Goal: Information Seeking & Learning: Check status

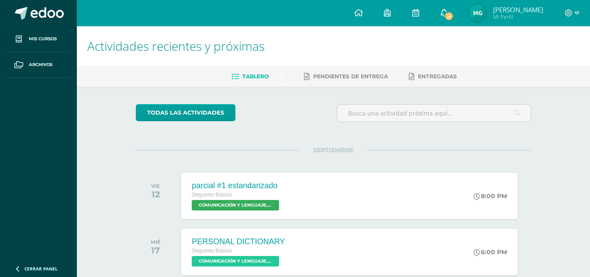
click at [457, 7] on link "4" at bounding box center [444, 13] width 28 height 26
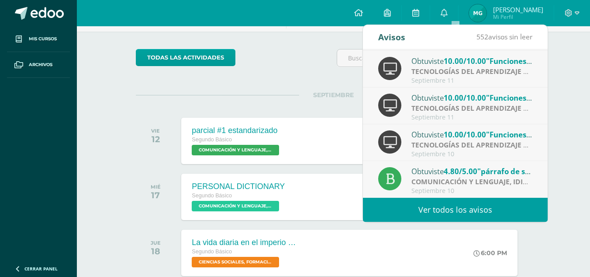
scroll to position [55, 0]
click at [570, 73] on div "Actividades recientes y próximas Tablero Pendientes de entrega Entregadas todas…" at bounding box center [333, 234] width 513 height 527
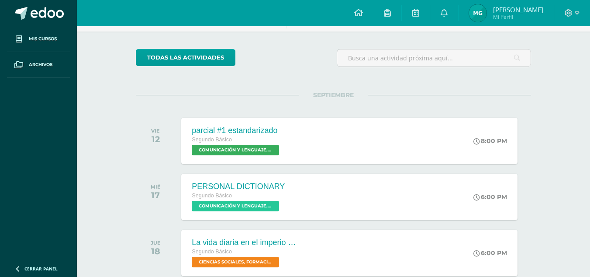
click at [485, 9] on img at bounding box center [477, 12] width 17 height 17
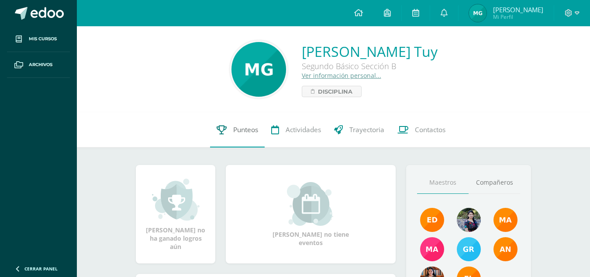
click at [237, 128] on span "Punteos" at bounding box center [245, 129] width 25 height 9
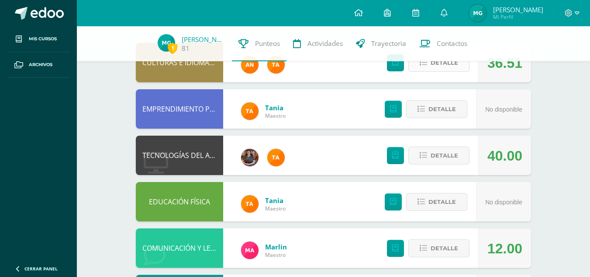
scroll to position [40, 0]
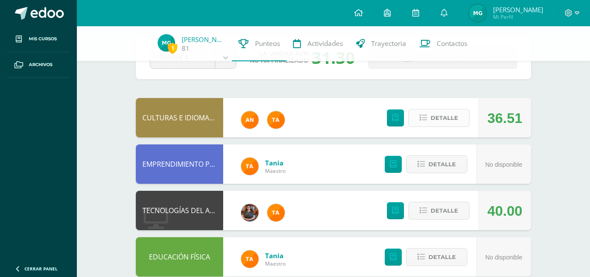
click at [426, 115] on icon at bounding box center [423, 117] width 7 height 7
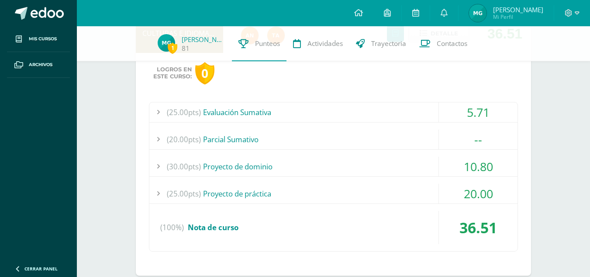
scroll to position [125, 0]
click at [447, 118] on div "5.71" at bounding box center [478, 112] width 79 height 20
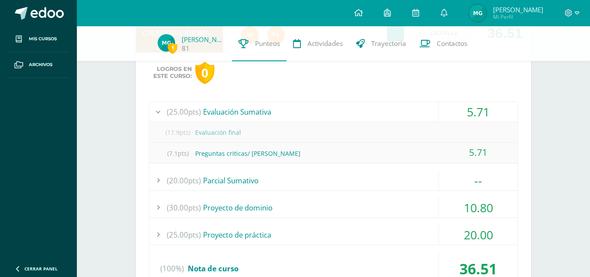
click at [474, 114] on div "5.71" at bounding box center [478, 112] width 79 height 20
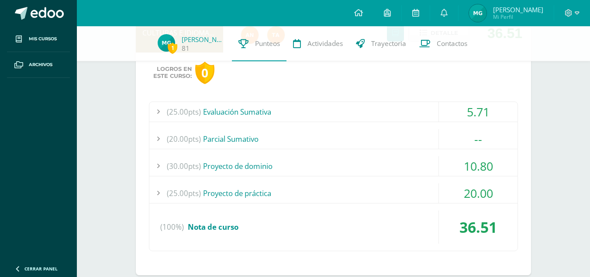
click at [477, 135] on div "--" at bounding box center [478, 139] width 79 height 20
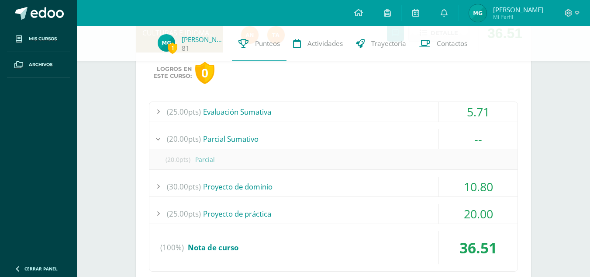
click at [477, 135] on div "--" at bounding box center [478, 139] width 79 height 20
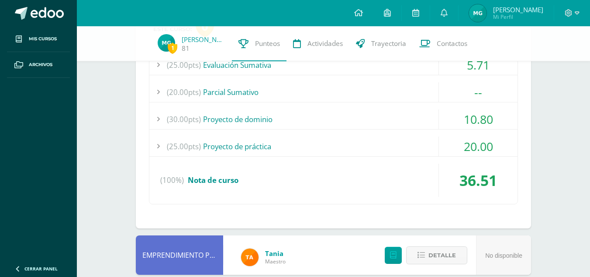
scroll to position [172, 0]
click at [479, 87] on div "--" at bounding box center [478, 92] width 79 height 20
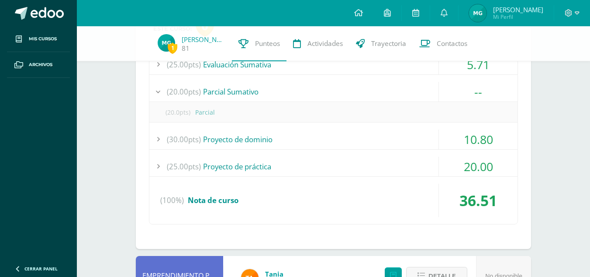
click at [479, 87] on div "--" at bounding box center [478, 92] width 79 height 20
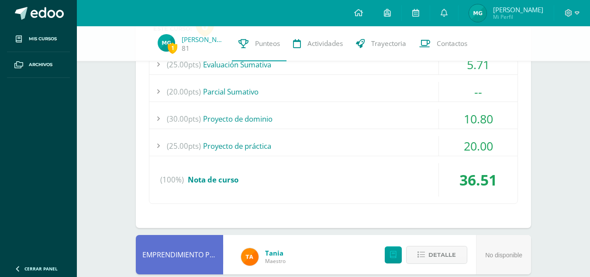
click at [493, 113] on div "10.80" at bounding box center [478, 119] width 79 height 20
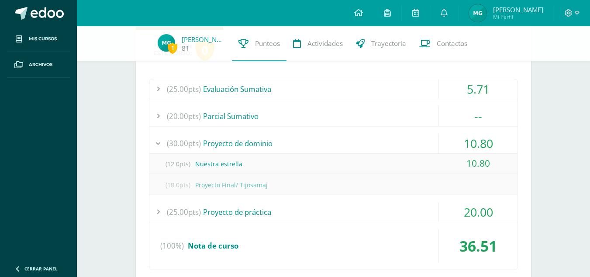
scroll to position [147, 0]
click at [480, 141] on div "10.80" at bounding box center [478, 144] width 79 height 20
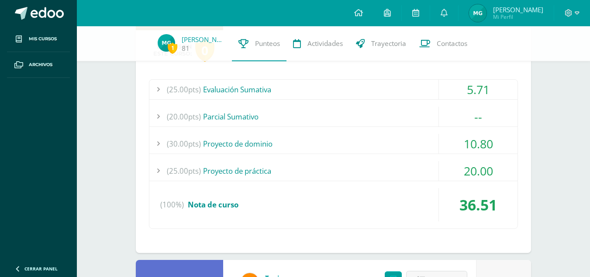
click at [480, 141] on div "10.80" at bounding box center [478, 144] width 79 height 20
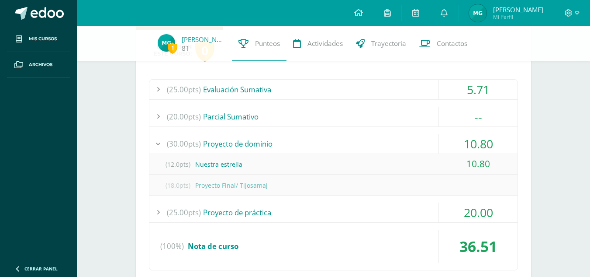
click at [480, 141] on div "10.80" at bounding box center [478, 144] width 79 height 20
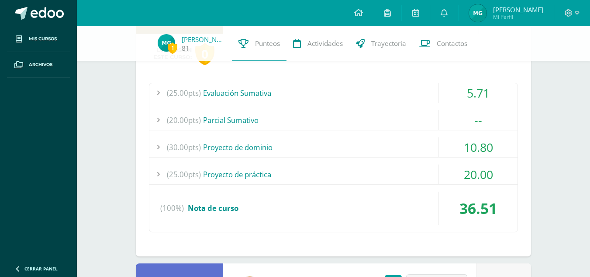
scroll to position [143, 0]
click at [474, 152] on div "10.80" at bounding box center [478, 148] width 79 height 20
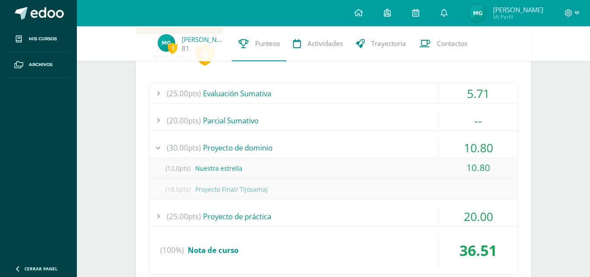
click at [451, 92] on div "5.71" at bounding box center [478, 93] width 79 height 20
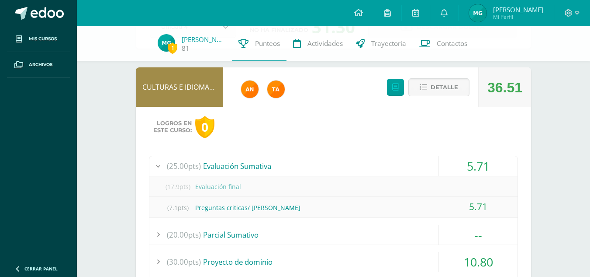
scroll to position [70, 0]
click at [419, 84] on button "Detalle" at bounding box center [439, 88] width 61 height 18
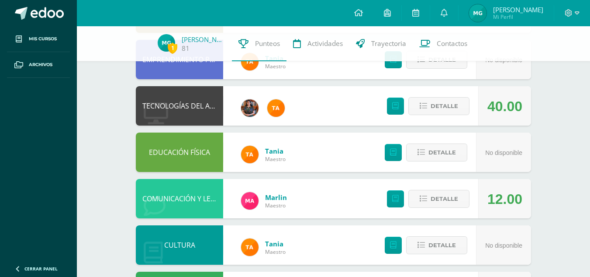
scroll to position [145, 0]
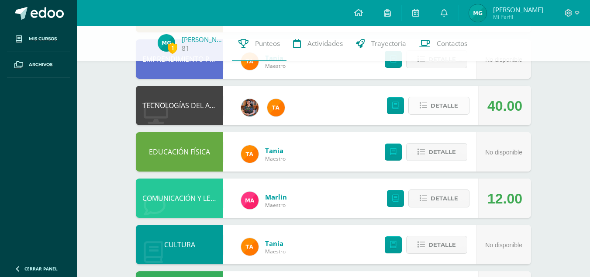
click at [421, 110] on button "Detalle" at bounding box center [439, 106] width 61 height 18
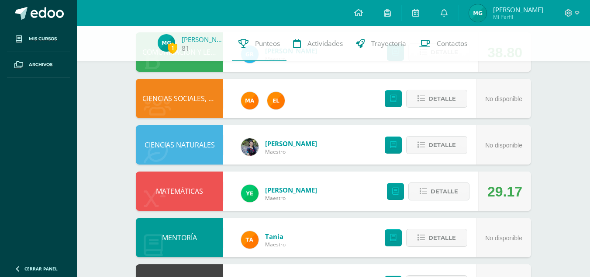
scroll to position [384, 0]
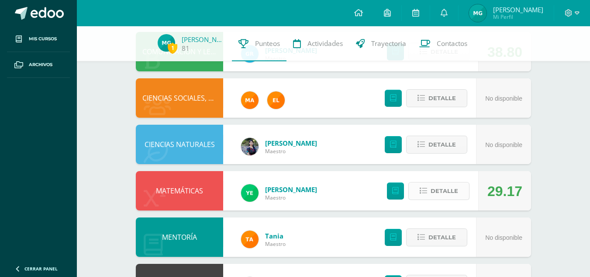
click at [427, 191] on icon at bounding box center [423, 190] width 7 height 7
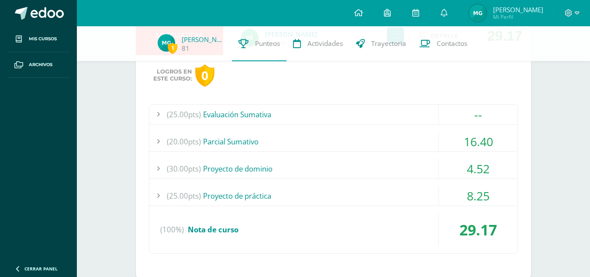
scroll to position [537, 0]
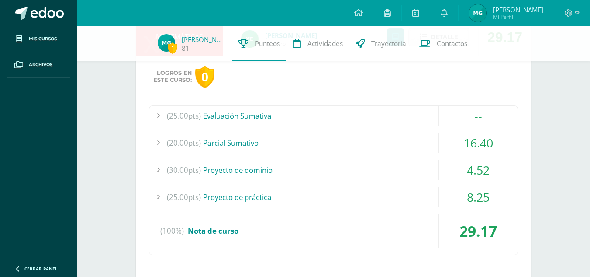
click at [488, 139] on div "16.40" at bounding box center [478, 143] width 79 height 20
